Goal: Task Accomplishment & Management: Use online tool/utility

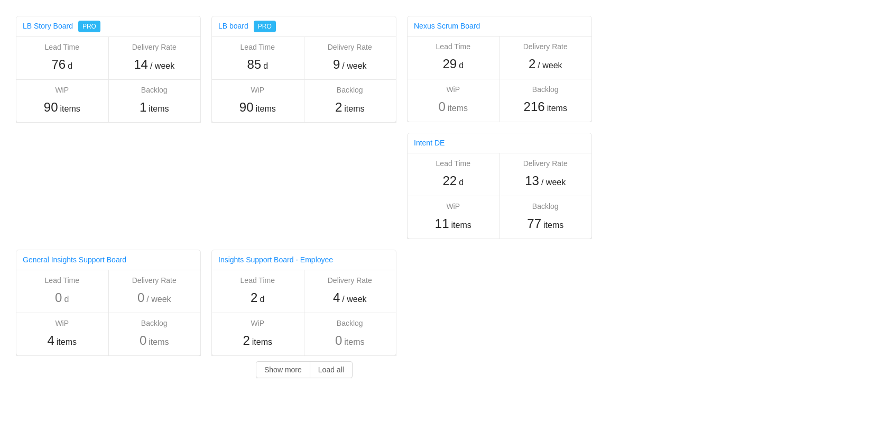
click at [764, 243] on div "Others LB Story Board PRO Lead Time 76 d Delivery Rate 14 / week WiP 90 items B…" at bounding box center [444, 194] width 888 height 388
click at [738, 191] on div "Others LB Story Board PRO Lead Time 76 d Delivery Rate 14 / week WiP 90 items B…" at bounding box center [444, 194] width 888 height 388
click at [692, 126] on div "Others LB Story Board PRO Lead Time 76 d Delivery Rate 14 / week WiP 90 items B…" at bounding box center [444, 194] width 888 height 388
drag, startPoint x: 692, startPoint y: 126, endPoint x: 686, endPoint y: 127, distance: 6.4
click at [692, 126] on div "Others LB Story Board PRO Lead Time 76 d Delivery Rate 14 / week WiP 90 items B…" at bounding box center [444, 194] width 888 height 388
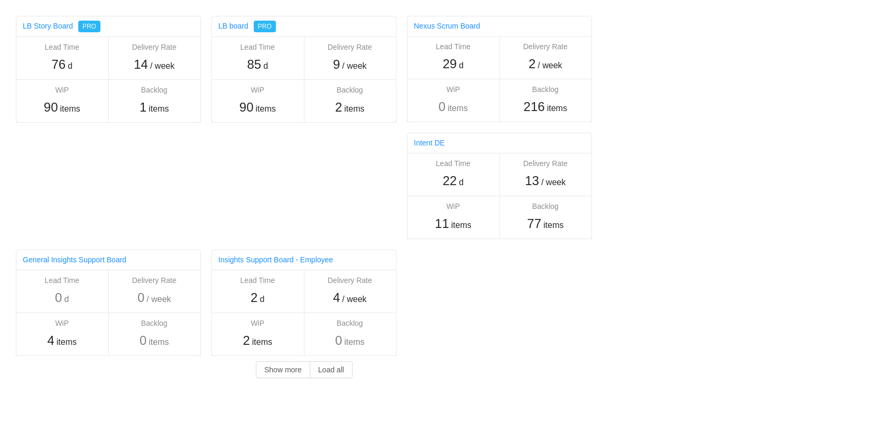
drag, startPoint x: 232, startPoint y: 163, endPoint x: 250, endPoint y: 154, distance: 20.3
click at [239, 160] on div "Others LB Story Board PRO Lead Time 76 d Delivery Rate 14 / week WiP 90 items B…" at bounding box center [317, 194] width 634 height 388
click at [677, 127] on div "Others LB Story Board PRO Lead Time 76 d Delivery Rate 14 / week WiP 90 items B…" at bounding box center [444, 194] width 888 height 388
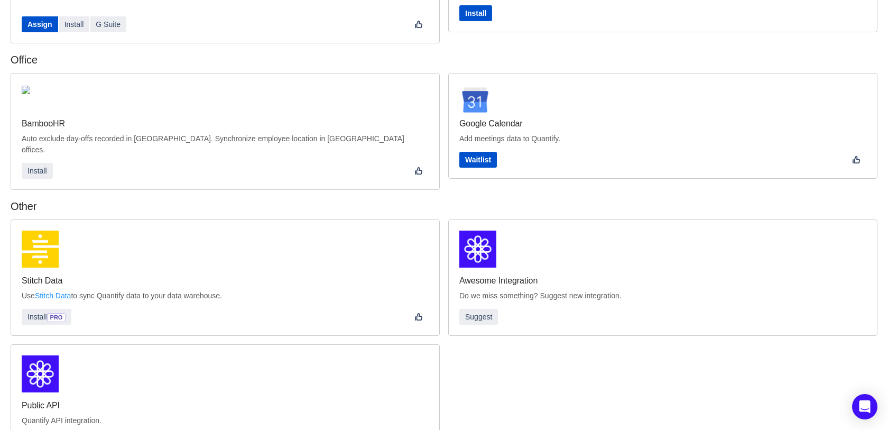
scroll to position [303, 0]
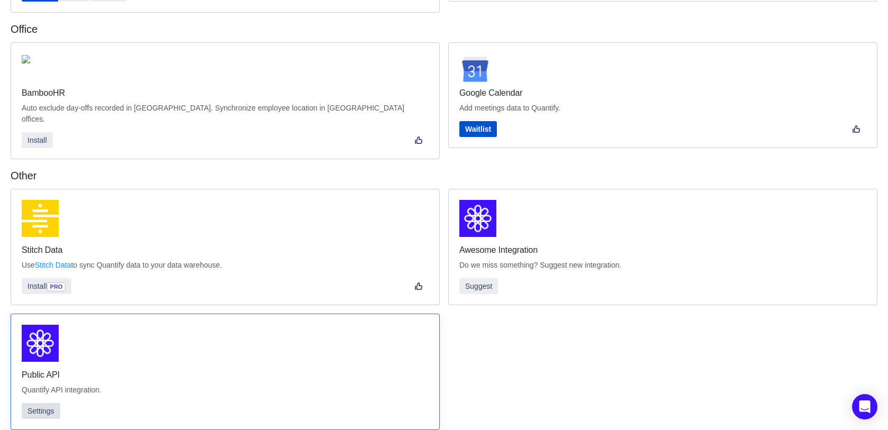
click at [49, 403] on button "Settings" at bounding box center [41, 411] width 39 height 16
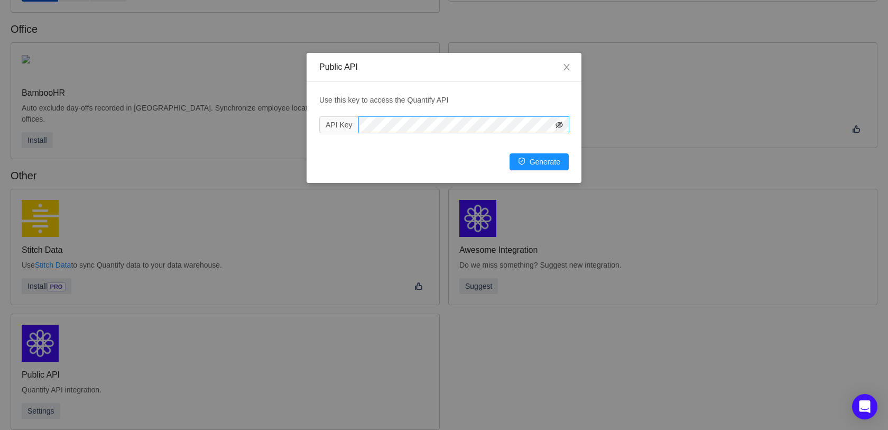
click at [561, 122] on icon "icon: eye-invisible" at bounding box center [558, 124] width 7 height 7
click at [523, 86] on div "Use this key to access the Quantify API API Key Updated a few seconds ago Gener…" at bounding box center [443, 132] width 275 height 101
click at [555, 66] on span "Close" at bounding box center [567, 68] width 30 height 30
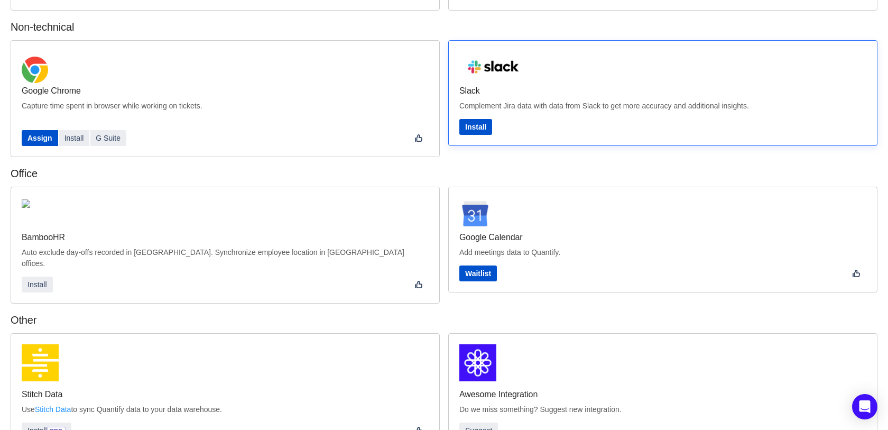
scroll to position [157, 0]
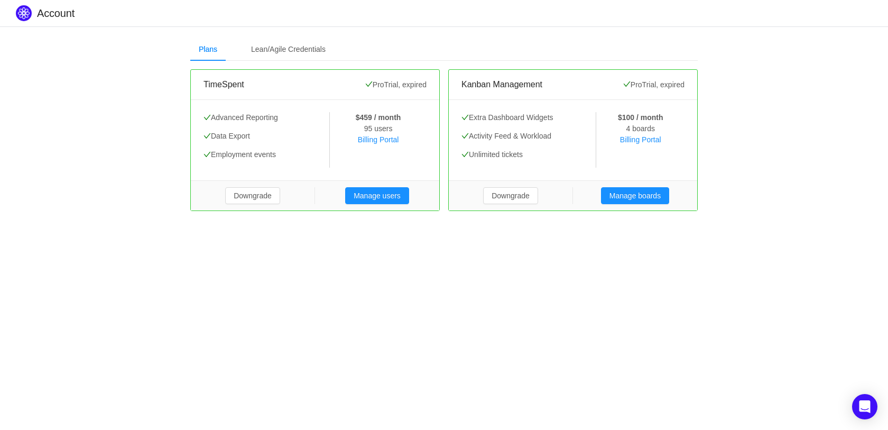
click at [345, 291] on body "Account Plans Lean/Agile Credentials [SECURITY_DATA] Pro Trial, expired Advance…" at bounding box center [444, 215] width 888 height 430
click at [303, 53] on div "Lean/Agile Credentials" at bounding box center [288, 50] width 91 height 24
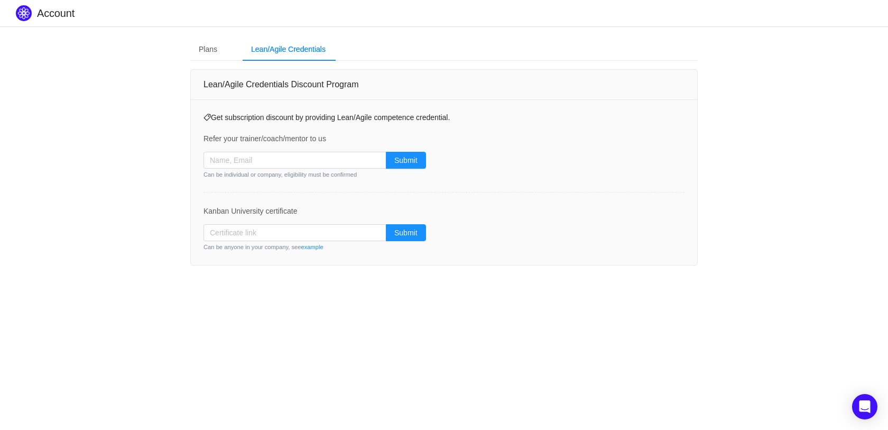
click at [228, 54] on div "Plans Lean/Agile Credentials" at bounding box center [262, 50] width 144 height 24
click at [211, 43] on div "Plans" at bounding box center [207, 50] width 35 height 24
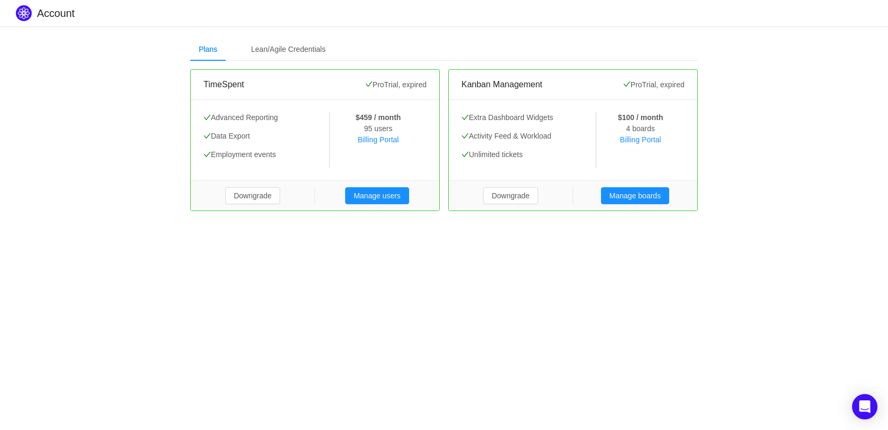
click at [72, 100] on div "Plans Lean/Agile Credentials TimeSpent Pro Trial, expired Advanced Reporting Da…" at bounding box center [444, 123] width 888 height 195
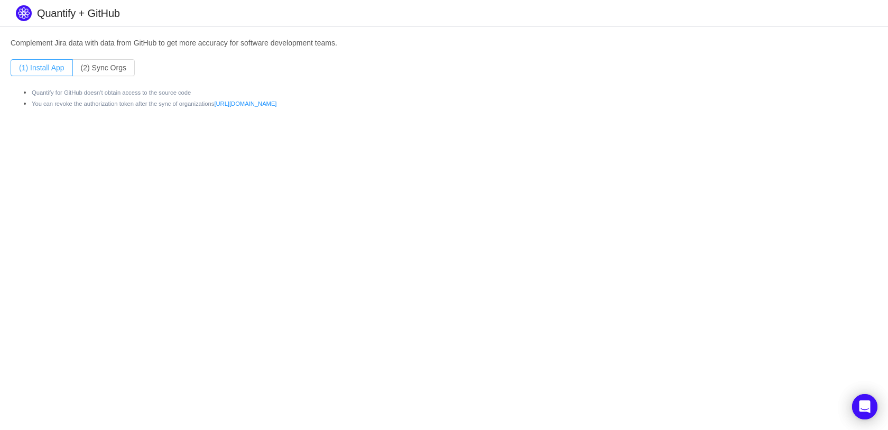
click at [60, 65] on button "(1) Install App" at bounding box center [42, 67] width 62 height 17
click at [147, 159] on body "Quantify + GitHub Complement Jira data with data from GitHub to get more accura…" at bounding box center [444, 215] width 888 height 430
